Goal: Complete application form

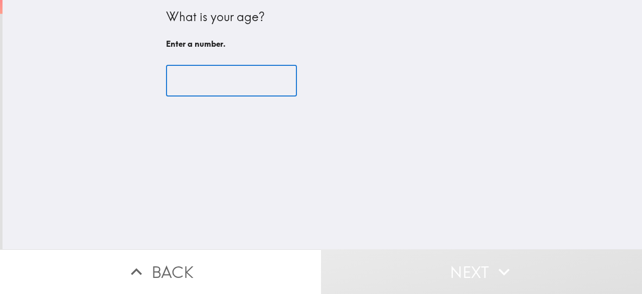
click at [179, 77] on input "number" at bounding box center [231, 80] width 131 height 31
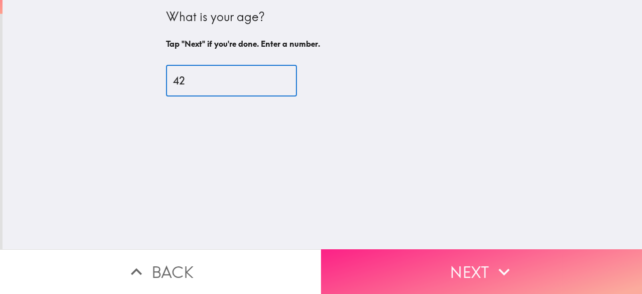
type input "42"
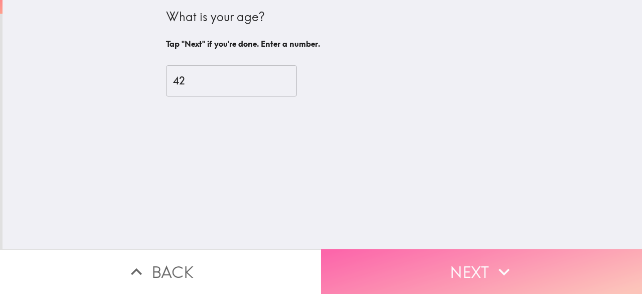
click at [422, 250] on button "Next" at bounding box center [481, 271] width 321 height 45
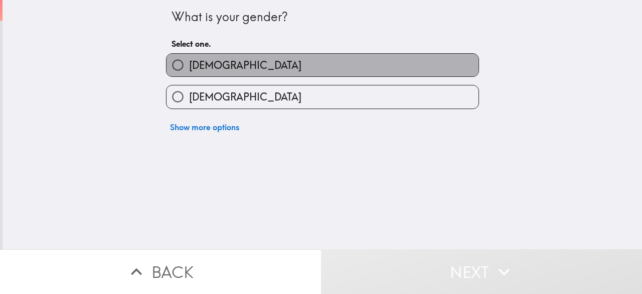
click at [313, 65] on label "[DEMOGRAPHIC_DATA]" at bounding box center [323, 65] width 312 height 23
click at [189, 65] on input "[DEMOGRAPHIC_DATA]" at bounding box center [178, 65] width 23 height 23
radio input "true"
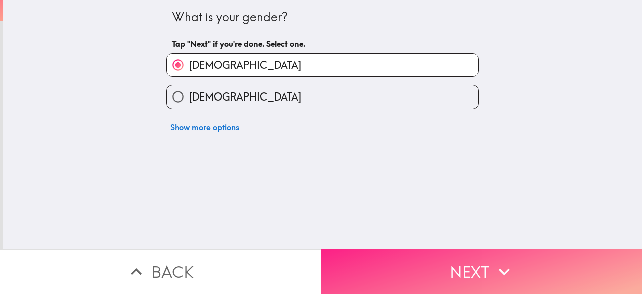
click at [471, 258] on button "Next" at bounding box center [481, 271] width 321 height 45
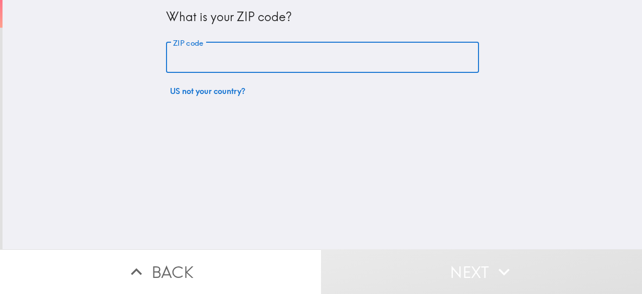
click at [236, 64] on input "ZIP code" at bounding box center [322, 57] width 313 height 31
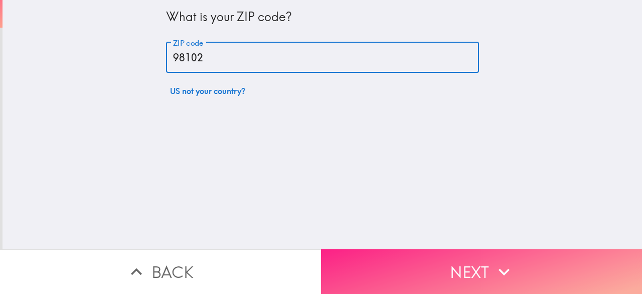
type input "98102"
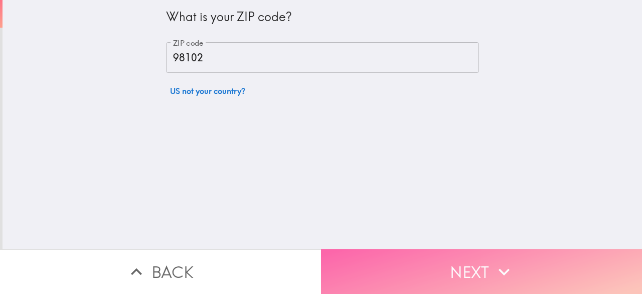
click at [459, 249] on button "Next" at bounding box center [481, 271] width 321 height 45
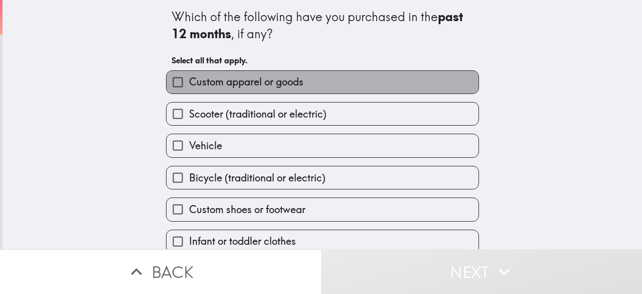
click at [259, 75] on span "Custom apparel or goods" at bounding box center [246, 82] width 114 height 14
click at [189, 75] on input "Custom apparel or goods" at bounding box center [178, 82] width 23 height 23
checkbox input "true"
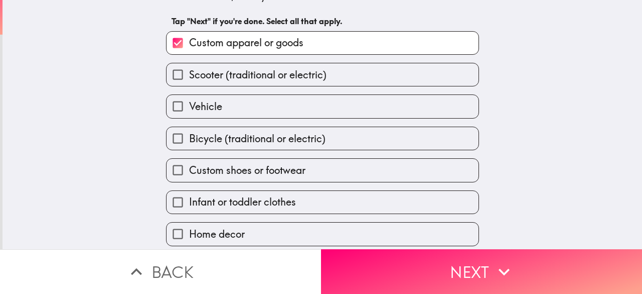
scroll to position [78, 0]
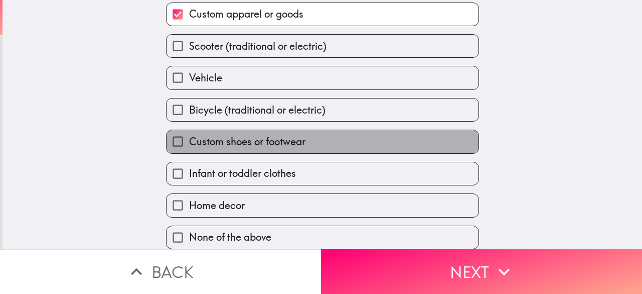
click at [235, 137] on span "Custom shoes or footwear" at bounding box center [247, 141] width 116 height 14
click at [189, 137] on input "Custom shoes or footwear" at bounding box center [178, 141] width 23 height 23
checkbox input "true"
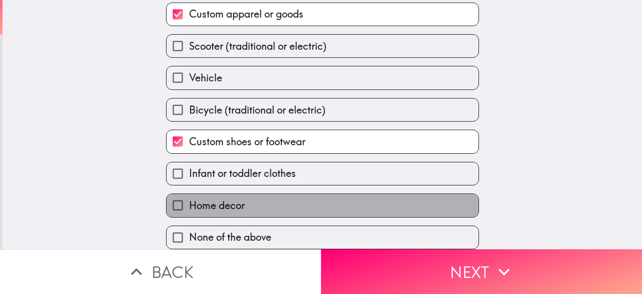
click at [231, 198] on span "Home decor" at bounding box center [217, 205] width 56 height 14
click at [189, 196] on input "Home decor" at bounding box center [178, 205] width 23 height 23
checkbox input "true"
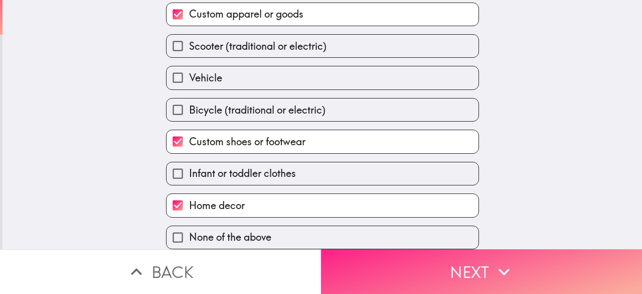
click at [523, 271] on button "Next" at bounding box center [481, 271] width 321 height 45
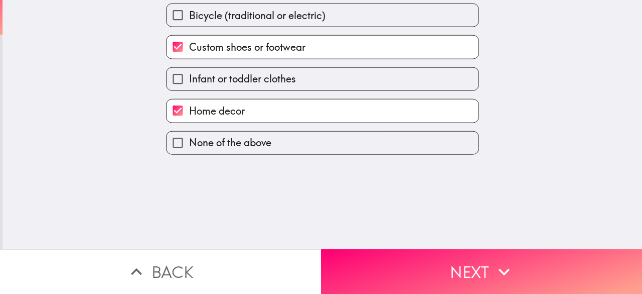
scroll to position [0, 0]
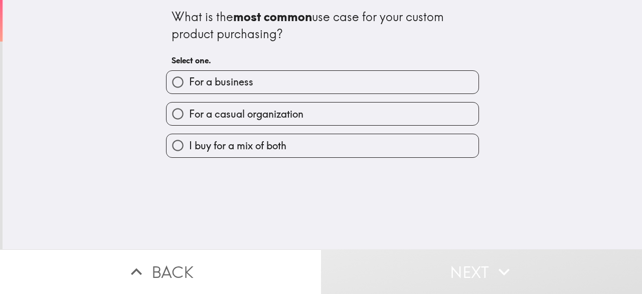
click at [295, 88] on label "For a business" at bounding box center [323, 82] width 312 height 23
click at [189, 88] on input "For a business" at bounding box center [178, 82] width 23 height 23
radio input "true"
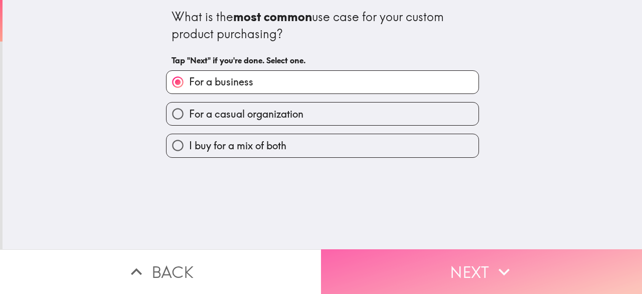
click at [384, 255] on button "Next" at bounding box center [481, 271] width 321 height 45
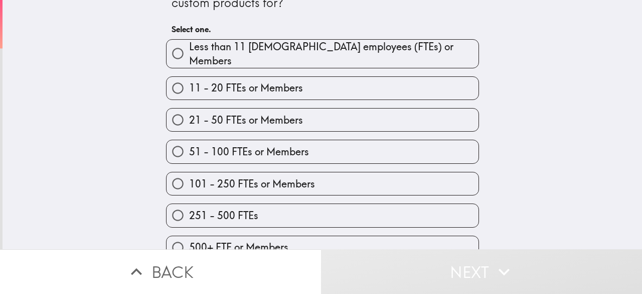
scroll to position [46, 0]
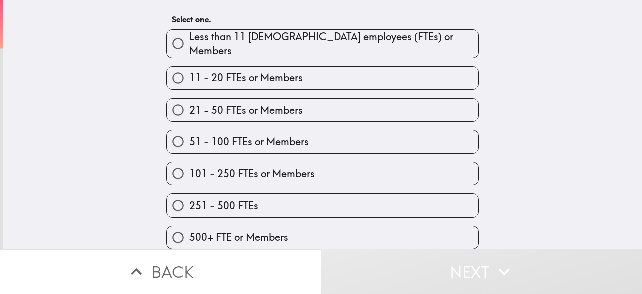
click at [226, 198] on span "251 - 500 FTEs" at bounding box center [223, 205] width 69 height 14
click at [189, 197] on input "251 - 500 FTEs" at bounding box center [178, 205] width 23 height 23
radio input "true"
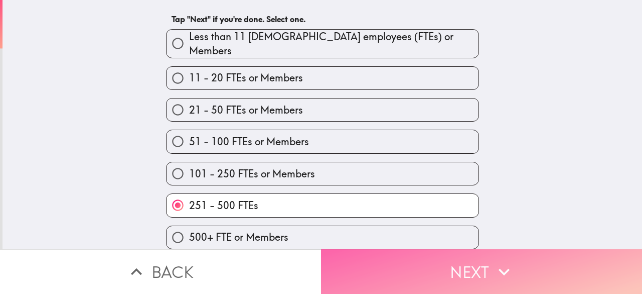
click at [410, 267] on button "Next" at bounding box center [481, 271] width 321 height 45
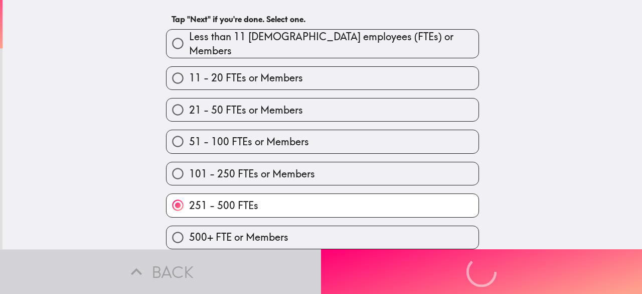
scroll to position [0, 0]
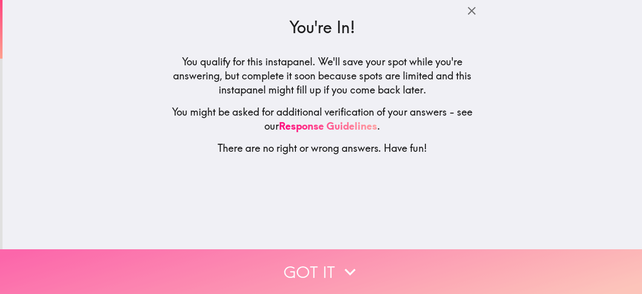
click at [297, 269] on button "Got it" at bounding box center [321, 271] width 642 height 45
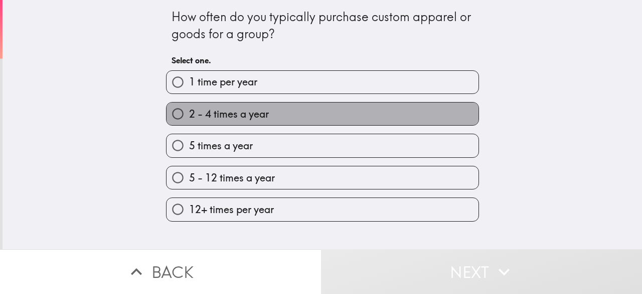
drag, startPoint x: 205, startPoint y: 117, endPoint x: 216, endPoint y: 118, distance: 11.1
click at [206, 117] on span "2 - 4 times a year" at bounding box center [229, 114] width 80 height 14
click at [189, 117] on input "2 - 4 times a year" at bounding box center [178, 113] width 23 height 23
radio input "true"
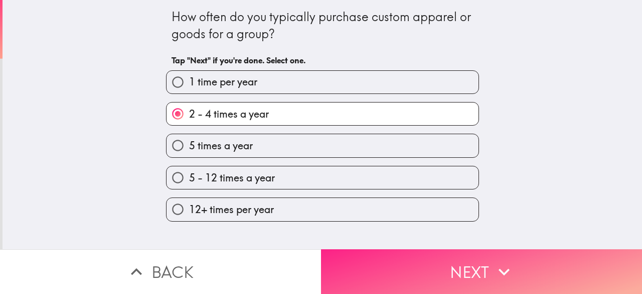
click at [373, 260] on button "Next" at bounding box center [481, 271] width 321 height 45
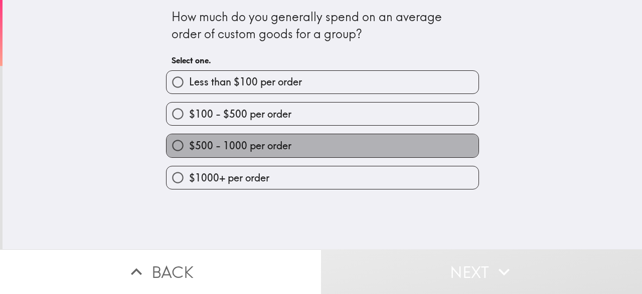
click at [221, 146] on span "$500 - 1000 per order" at bounding box center [240, 145] width 102 height 14
click at [189, 146] on input "$500 - 1000 per order" at bounding box center [178, 145] width 23 height 23
radio input "true"
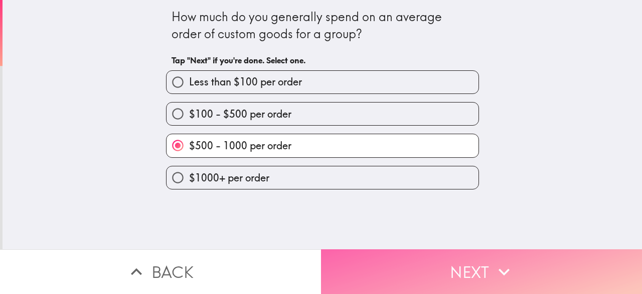
click at [368, 275] on button "Next" at bounding box center [481, 271] width 321 height 45
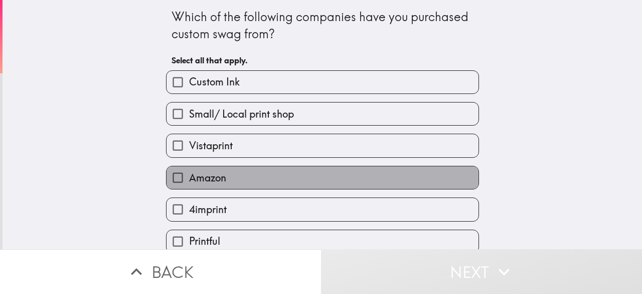
click at [204, 180] on span "Amazon" at bounding box center [207, 178] width 37 height 14
click at [189, 180] on input "Amazon" at bounding box center [178, 177] width 23 height 23
checkbox input "true"
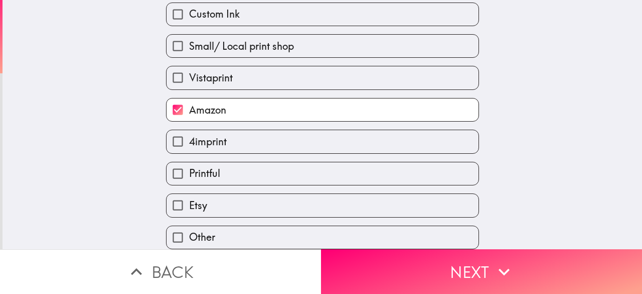
scroll to position [78, 0]
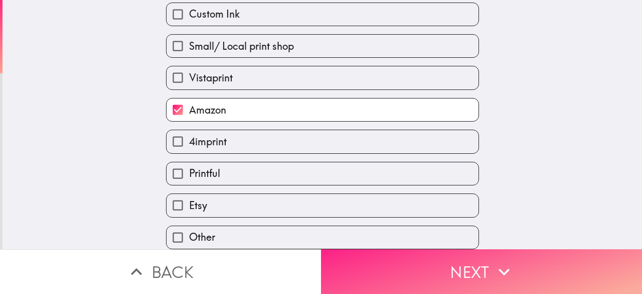
click at [350, 257] on button "Next" at bounding box center [481, 271] width 321 height 45
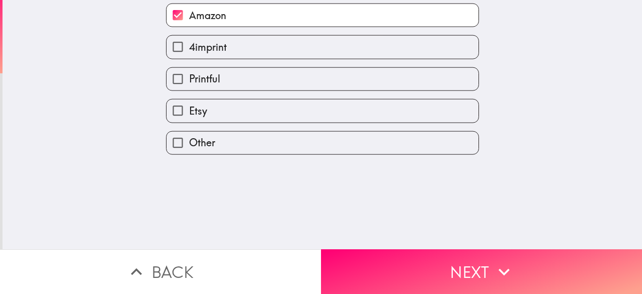
scroll to position [0, 0]
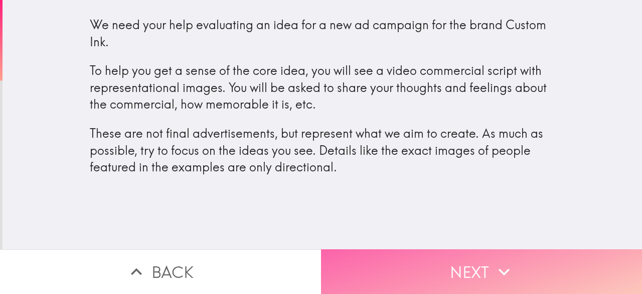
click at [381, 263] on button "Next" at bounding box center [481, 271] width 321 height 45
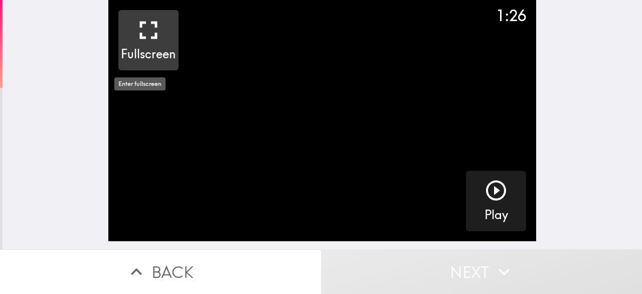
click at [156, 31] on div "Fullscreen" at bounding box center [148, 40] width 55 height 45
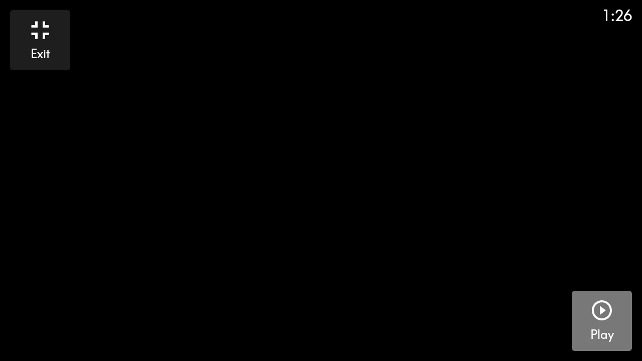
click at [600, 293] on icon "button" at bounding box center [602, 311] width 20 height 20
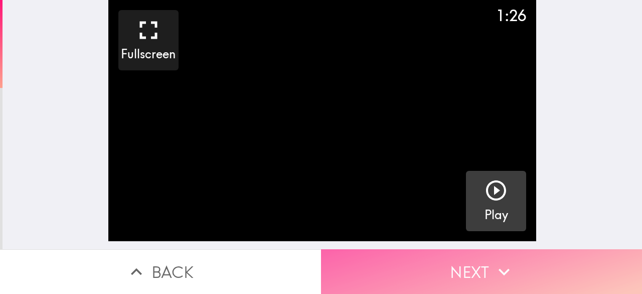
click at [375, 270] on button "Next" at bounding box center [481, 271] width 321 height 45
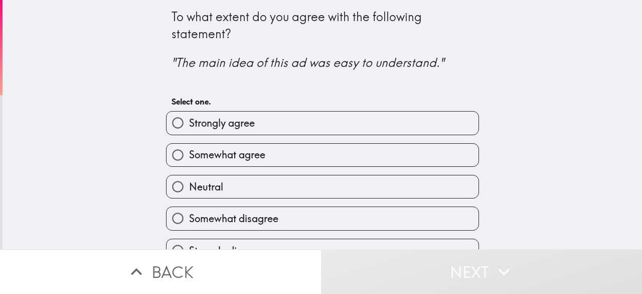
scroll to position [23, 0]
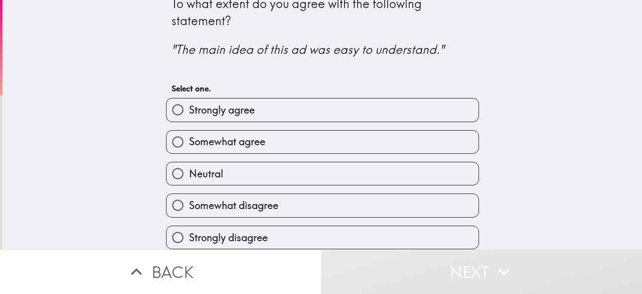
click at [219, 136] on span "Somewhat agree" at bounding box center [227, 141] width 76 height 14
click at [189, 136] on input "Somewhat agree" at bounding box center [178, 141] width 23 height 23
radio input "true"
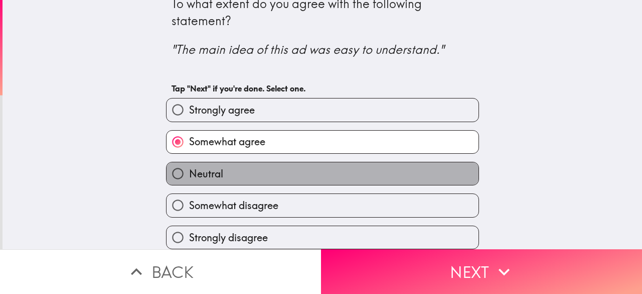
drag, startPoint x: 248, startPoint y: 168, endPoint x: 331, endPoint y: 206, distance: 91.6
click at [249, 168] on label "Neutral" at bounding box center [323, 173] width 312 height 23
click at [189, 168] on input "Neutral" at bounding box center [178, 173] width 23 height 23
radio input "true"
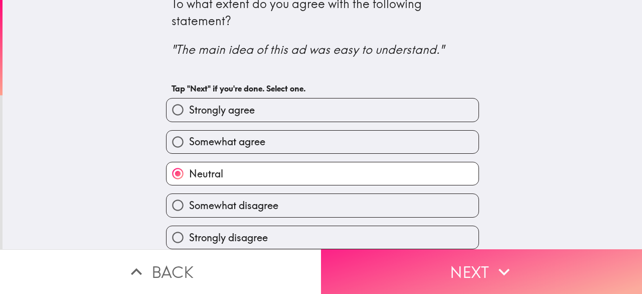
click at [375, 255] on button "Next" at bounding box center [481, 271] width 321 height 45
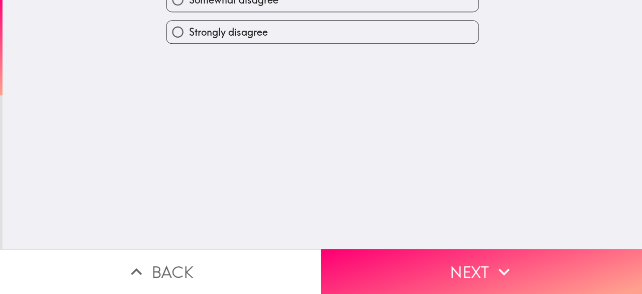
scroll to position [0, 0]
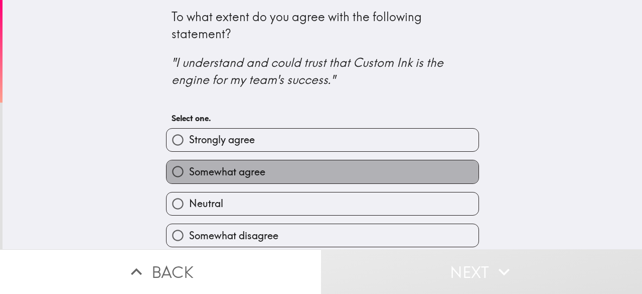
click at [189, 166] on span "Somewhat agree" at bounding box center [227, 172] width 76 height 14
click at [185, 166] on input "Somewhat agree" at bounding box center [178, 171] width 23 height 23
radio input "true"
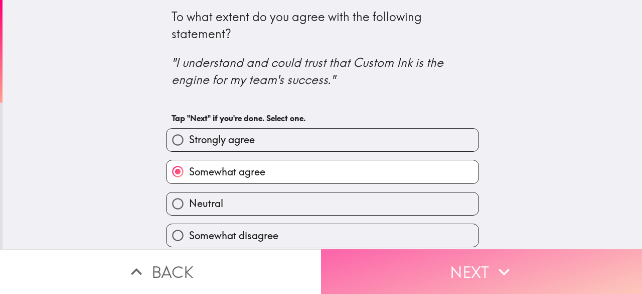
click at [380, 252] on button "Next" at bounding box center [481, 271] width 321 height 45
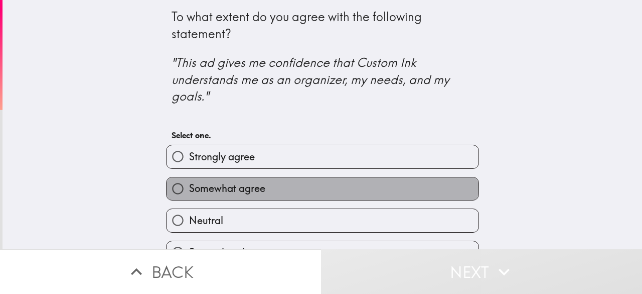
click at [209, 185] on span "Somewhat agree" at bounding box center [227, 188] width 76 height 14
click at [189, 185] on input "Somewhat agree" at bounding box center [178, 188] width 23 height 23
radio input "true"
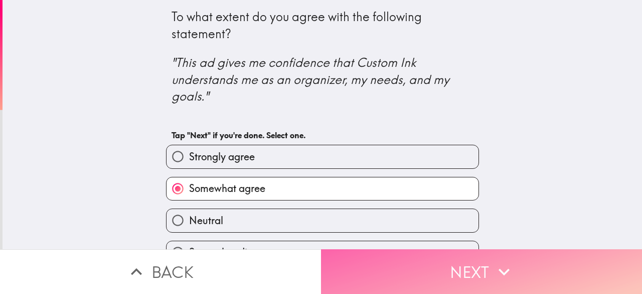
click at [371, 260] on button "Next" at bounding box center [481, 271] width 321 height 45
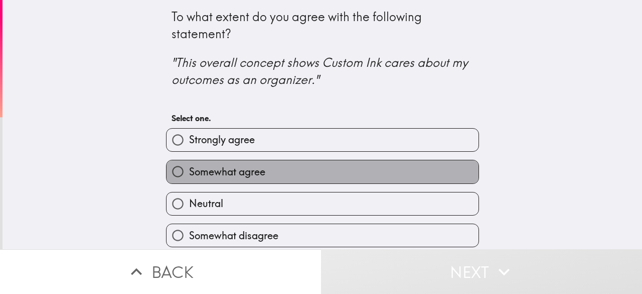
click at [224, 177] on span "Somewhat agree" at bounding box center [227, 172] width 76 height 14
click at [189, 177] on input "Somewhat agree" at bounding box center [178, 171] width 23 height 23
radio input "true"
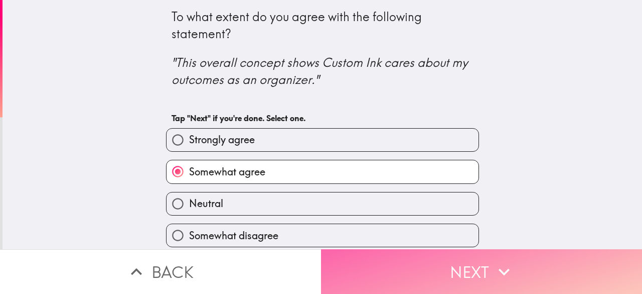
click at [409, 249] on button "Next" at bounding box center [481, 271] width 321 height 45
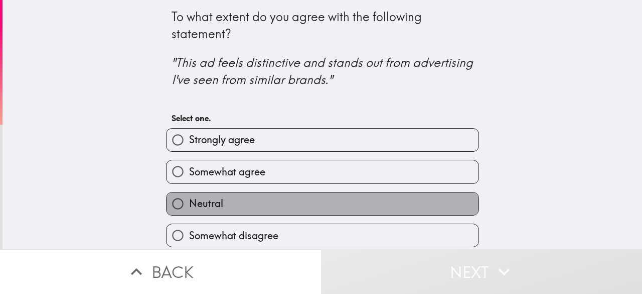
click at [183, 195] on label "Neutral" at bounding box center [323, 203] width 312 height 23
click at [183, 195] on input "Neutral" at bounding box center [178, 203] width 23 height 23
radio input "true"
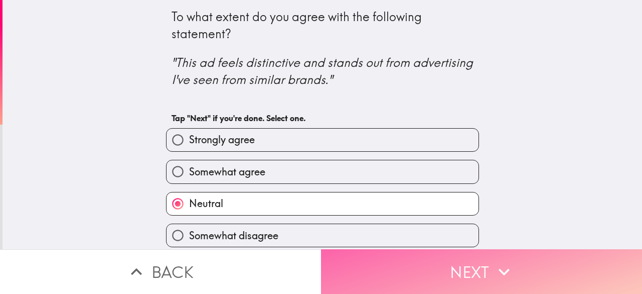
click at [372, 266] on button "Next" at bounding box center [481, 271] width 321 height 45
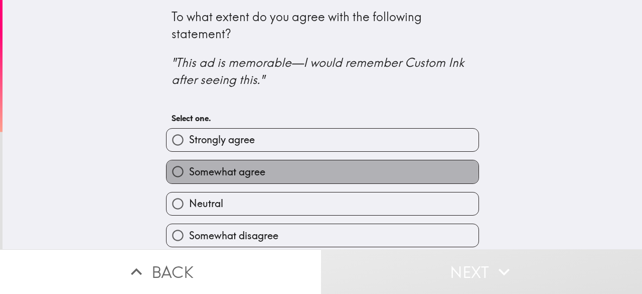
click at [281, 171] on label "Somewhat agree" at bounding box center [323, 171] width 312 height 23
click at [189, 171] on input "Somewhat agree" at bounding box center [178, 171] width 23 height 23
radio input "true"
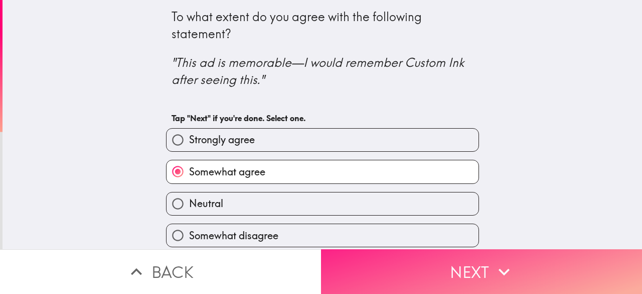
click at [406, 256] on button "Next" at bounding box center [481, 271] width 321 height 45
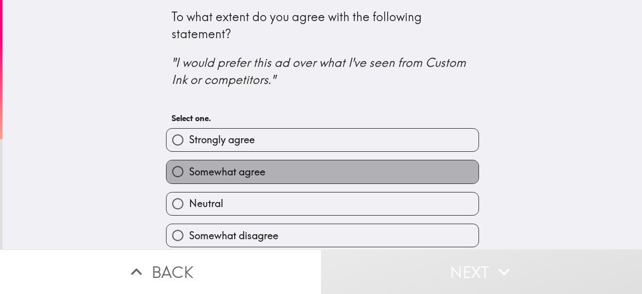
click at [281, 171] on label "Somewhat agree" at bounding box center [323, 171] width 312 height 23
click at [189, 171] on input "Somewhat agree" at bounding box center [178, 171] width 23 height 23
radio input "true"
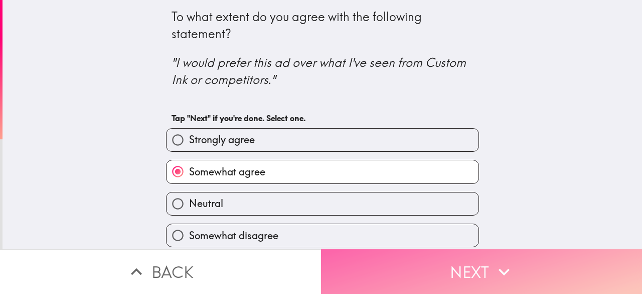
click at [372, 253] on button "Next" at bounding box center [481, 271] width 321 height 45
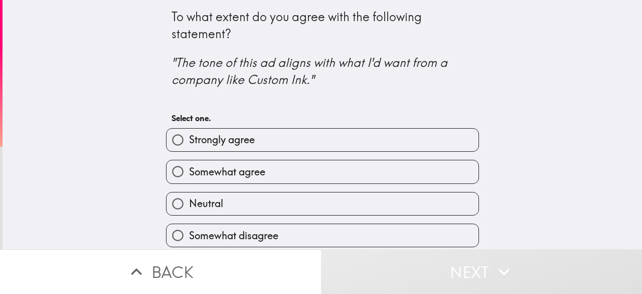
click at [244, 202] on label "Neutral" at bounding box center [323, 203] width 312 height 23
click at [189, 202] on input "Neutral" at bounding box center [178, 203] width 23 height 23
radio input "true"
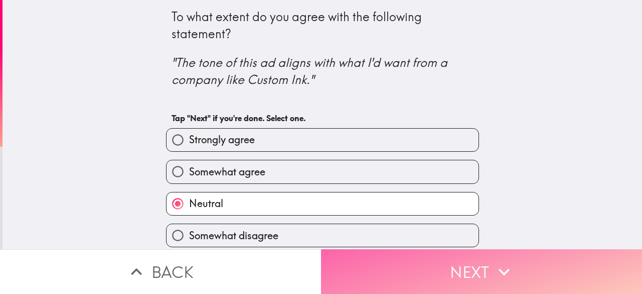
click at [377, 261] on button "Next" at bounding box center [481, 271] width 321 height 45
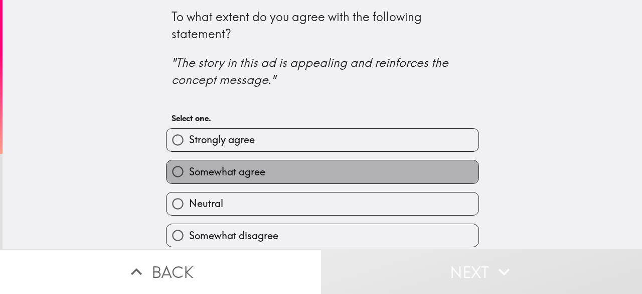
click at [300, 167] on label "Somewhat agree" at bounding box center [323, 171] width 312 height 23
click at [189, 167] on input "Somewhat agree" at bounding box center [178, 171] width 23 height 23
radio input "true"
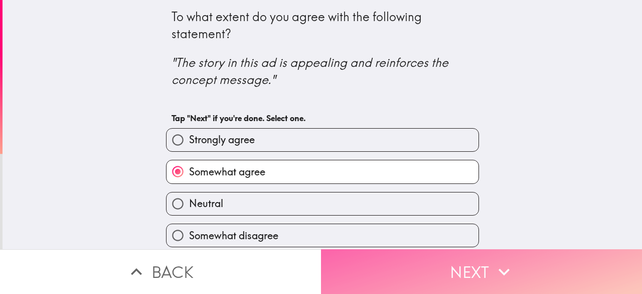
click at [377, 273] on button "Next" at bounding box center [481, 271] width 321 height 45
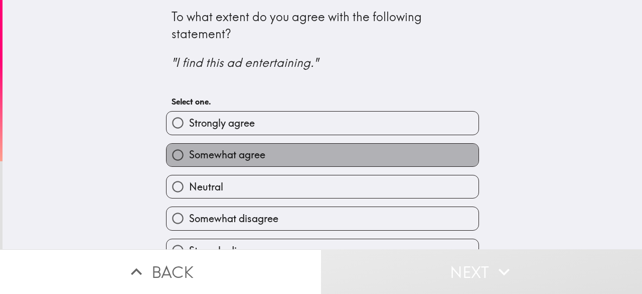
click at [260, 159] on label "Somewhat agree" at bounding box center [323, 155] width 312 height 23
click at [189, 159] on input "Somewhat agree" at bounding box center [178, 155] width 23 height 23
radio input "true"
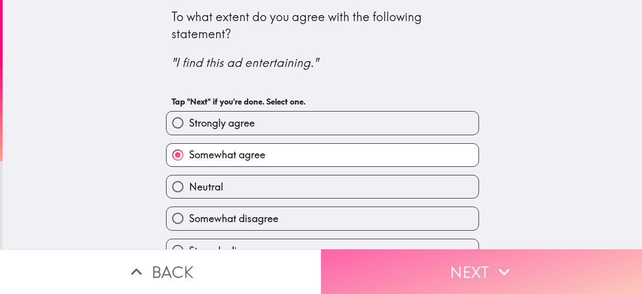
click at [362, 264] on button "Next" at bounding box center [481, 271] width 321 height 45
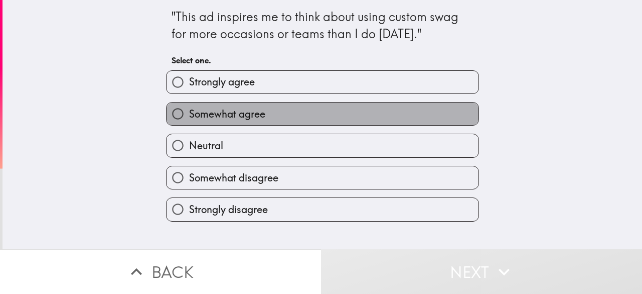
click at [269, 111] on label "Somewhat agree" at bounding box center [323, 113] width 312 height 23
click at [189, 111] on input "Somewhat agree" at bounding box center [178, 113] width 23 height 23
radio input "true"
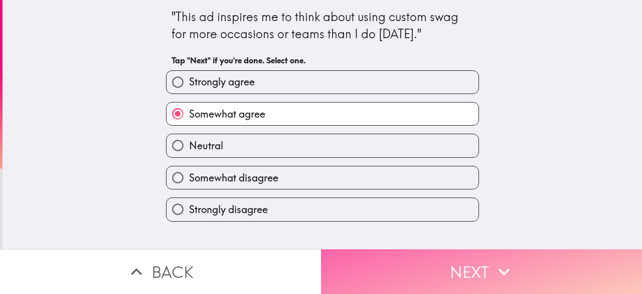
click at [390, 253] on button "Next" at bounding box center [481, 271] width 321 height 45
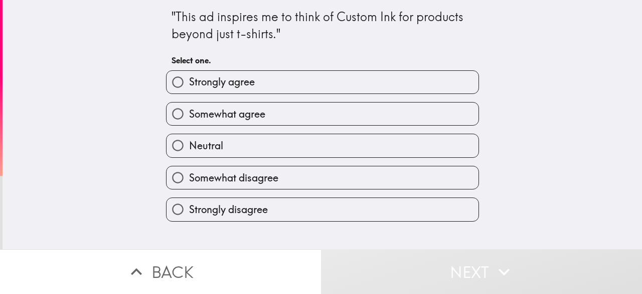
click at [223, 159] on div "Somewhat disagree" at bounding box center [318, 174] width 321 height 32
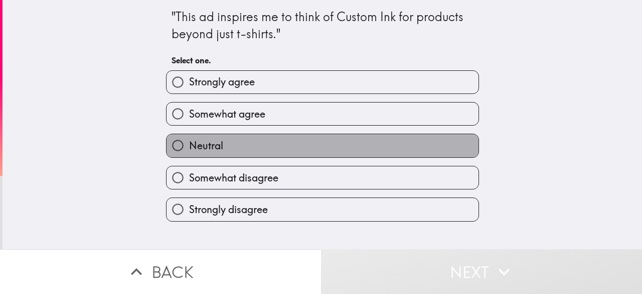
click at [216, 155] on label "Neutral" at bounding box center [323, 145] width 312 height 23
click at [189, 155] on input "Neutral" at bounding box center [178, 145] width 23 height 23
radio input "true"
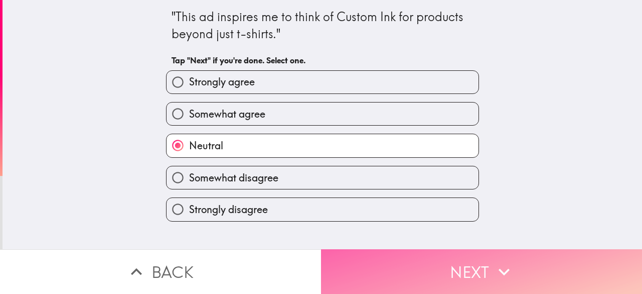
click at [337, 257] on button "Next" at bounding box center [481, 271] width 321 height 45
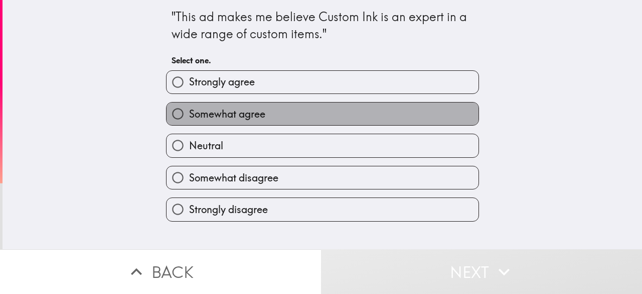
click at [254, 124] on label "Somewhat agree" at bounding box center [323, 113] width 312 height 23
click at [189, 124] on input "Somewhat agree" at bounding box center [178, 113] width 23 height 23
radio input "true"
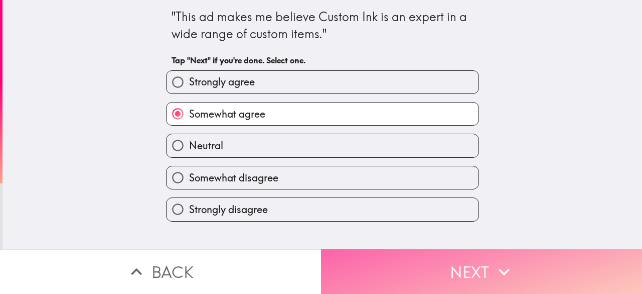
click at [352, 255] on button "Next" at bounding box center [481, 271] width 321 height 45
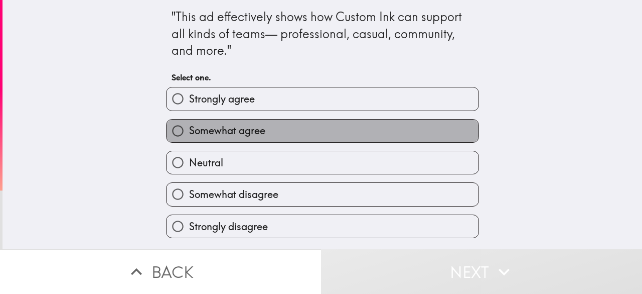
click at [297, 134] on label "Somewhat agree" at bounding box center [323, 130] width 312 height 23
click at [189, 134] on input "Somewhat agree" at bounding box center [178, 130] width 23 height 23
radio input "true"
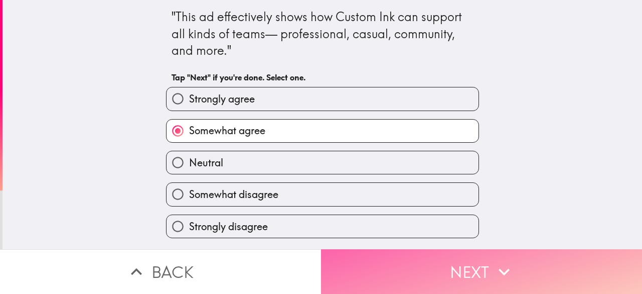
click at [400, 249] on button "Next" at bounding box center [481, 271] width 321 height 45
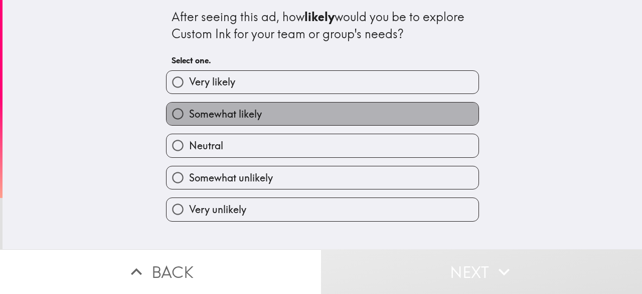
click at [325, 113] on label "Somewhat likely" at bounding box center [323, 113] width 312 height 23
click at [189, 113] on input "Somewhat likely" at bounding box center [178, 113] width 23 height 23
radio input "true"
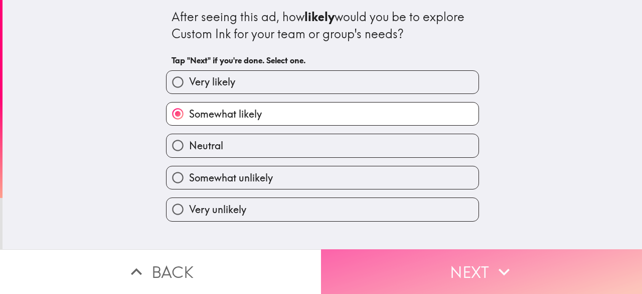
click at [380, 250] on button "Next" at bounding box center [481, 271] width 321 height 45
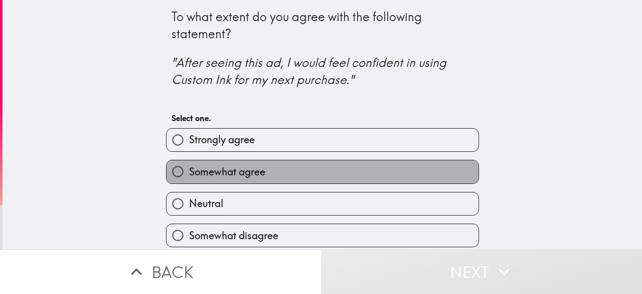
click at [217, 177] on span "Somewhat agree" at bounding box center [227, 172] width 76 height 14
click at [189, 177] on input "Somewhat agree" at bounding box center [178, 171] width 23 height 23
radio input "true"
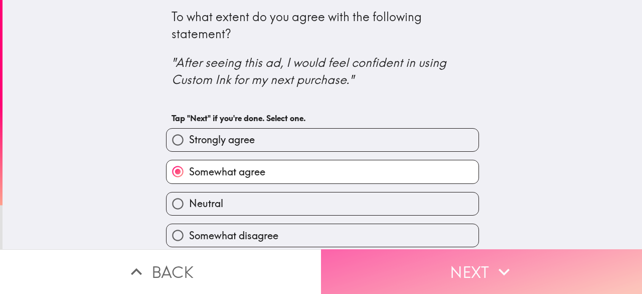
click at [358, 266] on button "Next" at bounding box center [481, 271] width 321 height 45
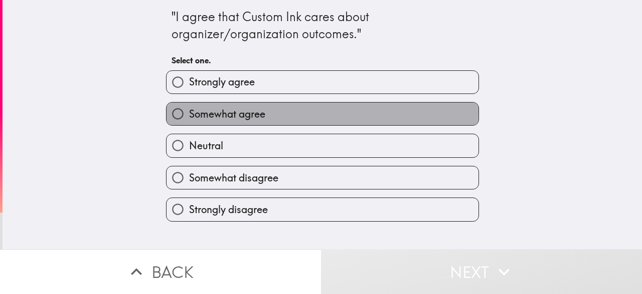
click at [226, 112] on span "Somewhat agree" at bounding box center [227, 114] width 76 height 14
click at [189, 112] on input "Somewhat agree" at bounding box center [178, 113] width 23 height 23
radio input "true"
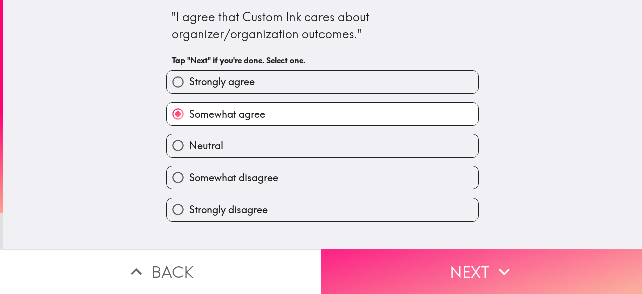
click at [433, 263] on button "Next" at bounding box center [481, 271] width 321 height 45
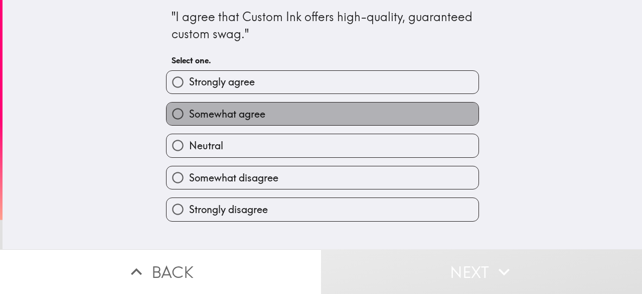
click at [268, 111] on label "Somewhat agree" at bounding box center [323, 113] width 312 height 23
click at [189, 111] on input "Somewhat agree" at bounding box center [178, 113] width 23 height 23
radio input "true"
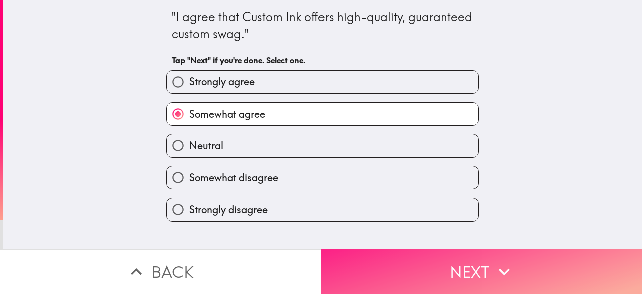
click at [421, 252] on button "Next" at bounding box center [481, 271] width 321 height 45
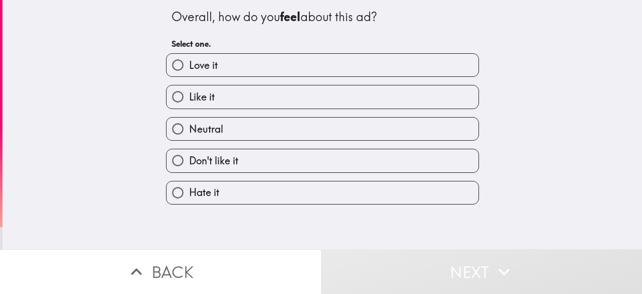
click at [265, 85] on div "Like it" at bounding box center [318, 93] width 321 height 32
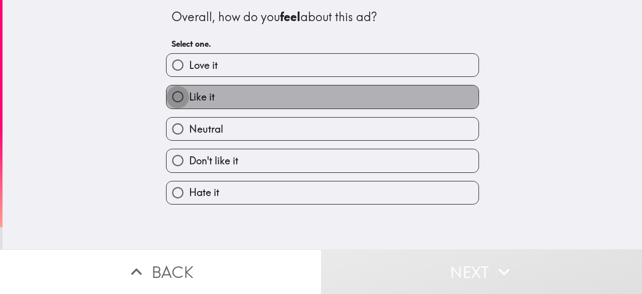
click at [170, 93] on input "Like it" at bounding box center [178, 96] width 23 height 23
radio input "true"
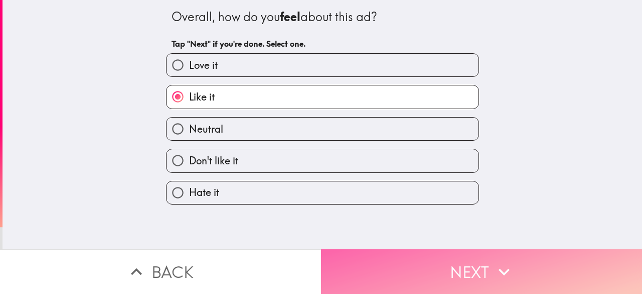
click at [458, 253] on button "Next" at bounding box center [481, 271] width 321 height 45
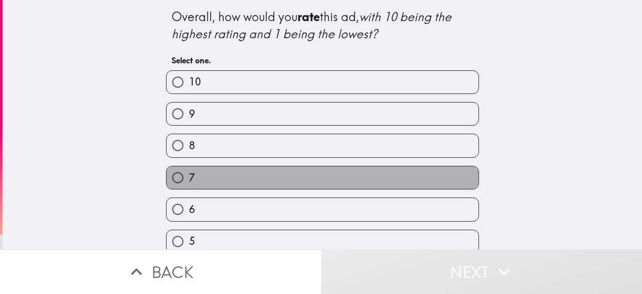
click at [203, 175] on label "7" at bounding box center [323, 177] width 312 height 23
click at [189, 175] on input "7" at bounding box center [178, 177] width 23 height 23
radio input "true"
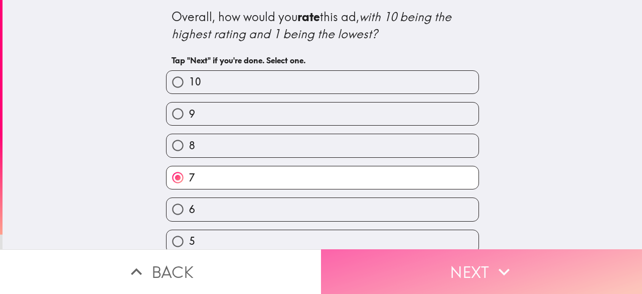
click at [419, 256] on button "Next" at bounding box center [481, 271] width 321 height 45
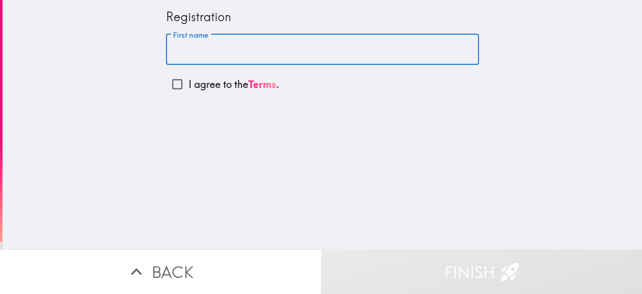
click at [213, 55] on input "First name" at bounding box center [322, 49] width 313 height 31
type input "Datis"
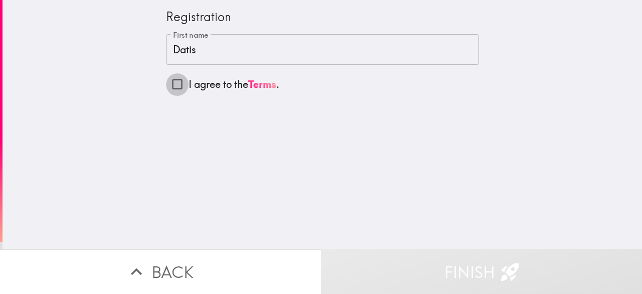
click at [166, 86] on input "I agree to the Terms ." at bounding box center [177, 84] width 23 height 23
checkbox input "true"
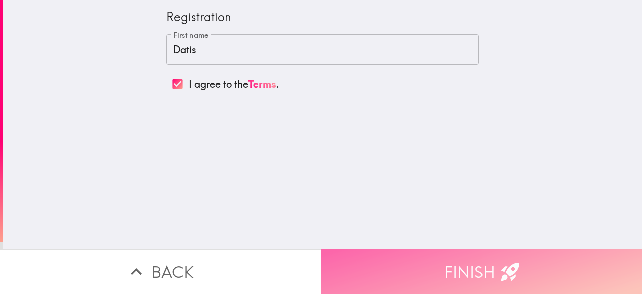
click at [428, 249] on button "Finish" at bounding box center [481, 271] width 321 height 45
